Goal: Book appointment/travel/reservation

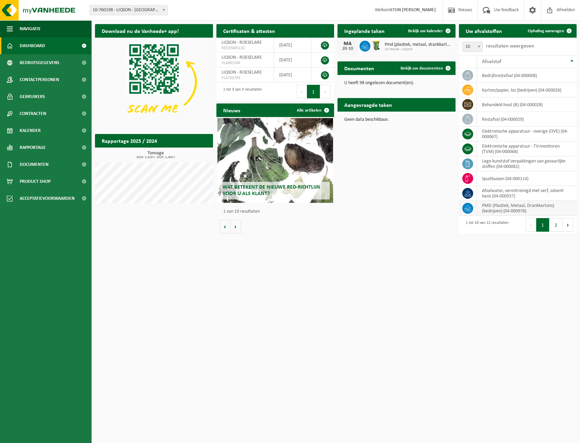
click at [492, 211] on td "PMD (Plastiek, Metaal, Drankkartons) (bedrijven) (04-000978)" at bounding box center [527, 208] width 100 height 15
click at [469, 208] on icon at bounding box center [467, 208] width 7 height 7
click at [445, 26] on span at bounding box center [448, 31] width 14 height 14
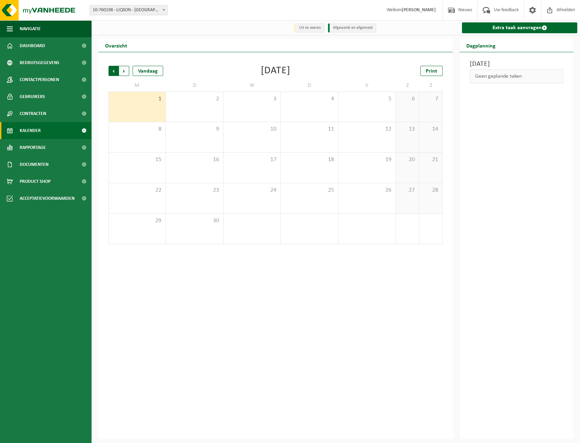
click at [122, 72] on span "Volgende" at bounding box center [124, 71] width 10 height 10
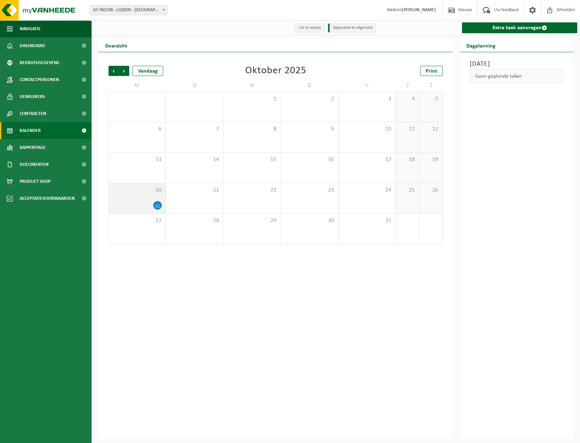
click at [158, 203] on icon at bounding box center [158, 206] width 6 height 6
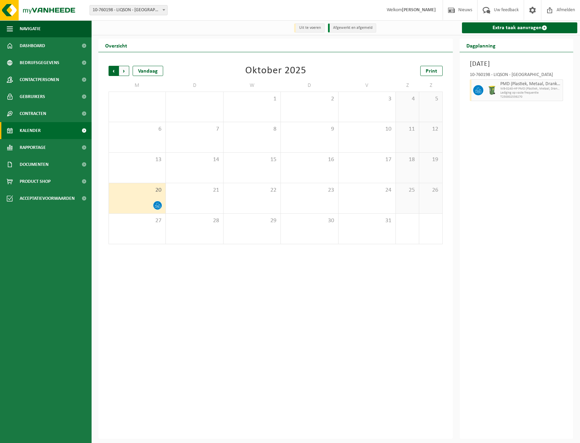
click at [122, 70] on span "Volgende" at bounding box center [124, 71] width 10 height 10
click at [122, 71] on span "Volgende" at bounding box center [124, 71] width 10 height 10
click at [111, 74] on span "Vorige" at bounding box center [114, 71] width 10 height 10
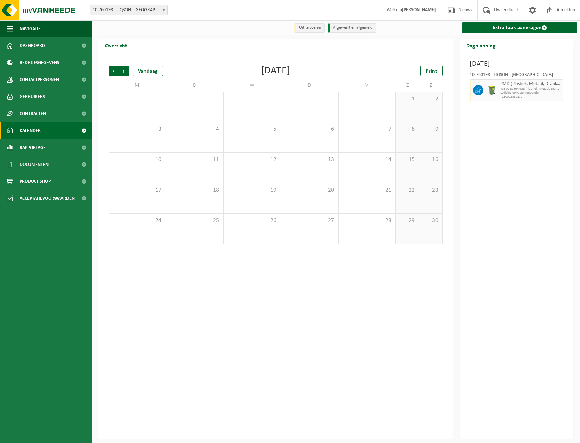
click at [111, 74] on span "Vorige" at bounding box center [114, 71] width 10 height 10
